Goal: Task Accomplishment & Management: Manage account settings

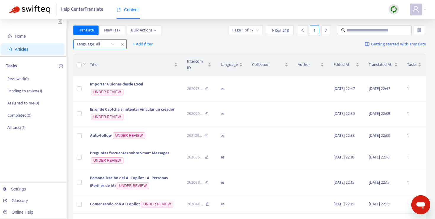
click at [108, 45] on div at bounding box center [93, 44] width 36 height 7
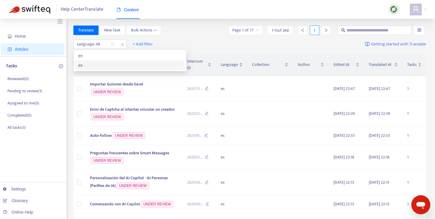
click at [100, 69] on div "es" at bounding box center [130, 64] width 110 height 9
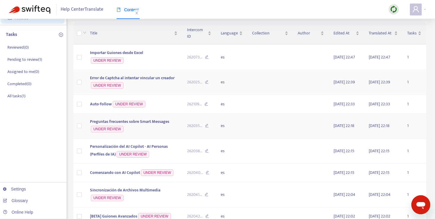
scroll to position [43, 0]
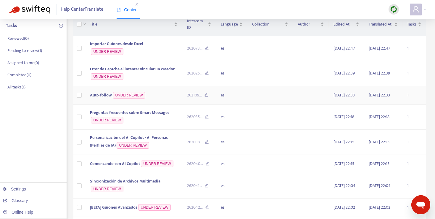
click at [102, 96] on span "Auto-follow" at bounding box center [101, 94] width 22 height 7
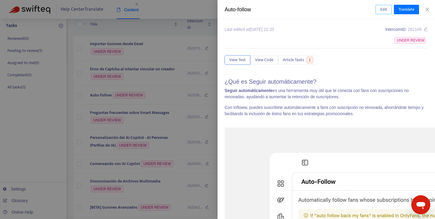
click at [382, 11] on span "Edit" at bounding box center [383, 9] width 7 height 7
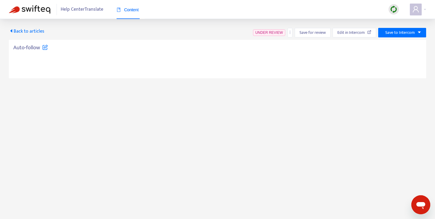
type textarea "**********"
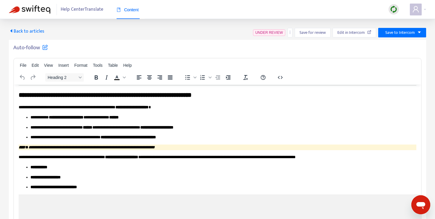
click at [39, 33] on span "Back to articles" at bounding box center [27, 31] width 36 height 8
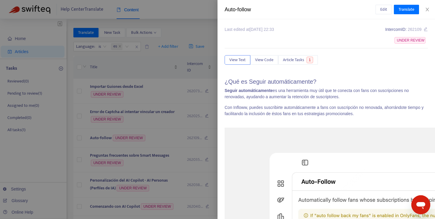
click at [171, 14] on div at bounding box center [217, 109] width 435 height 219
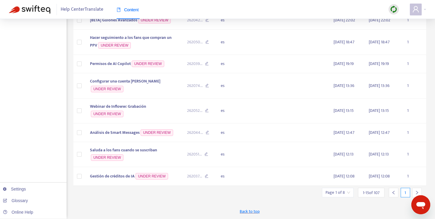
scroll to position [253, 0]
click at [417, 192] on icon "right" at bounding box center [417, 192] width 4 height 4
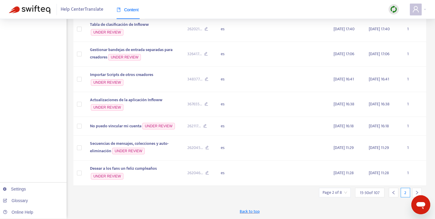
click at [341, 197] on input "search" at bounding box center [335, 192] width 25 height 9
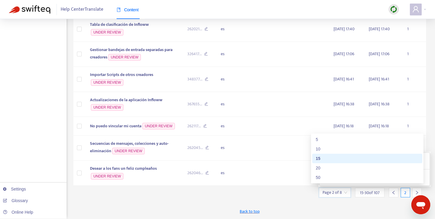
click at [388, 180] on span "15" at bounding box center [401, 175] width 37 height 9
